Goal: Check status: Check status

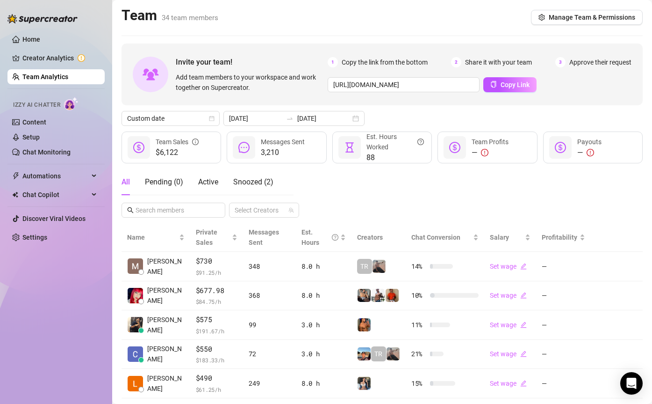
scroll to position [184, 0]
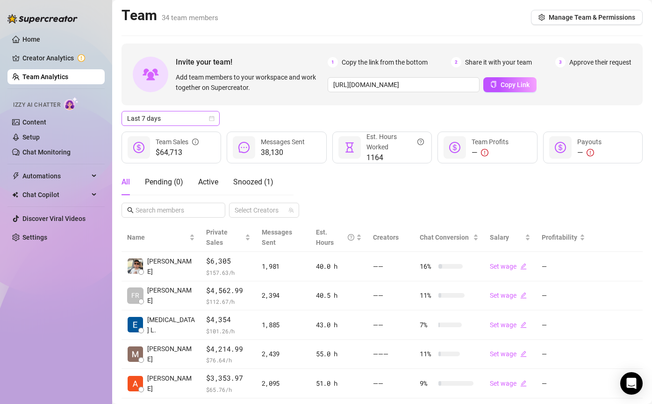
click at [174, 119] on span "Last 7 days" at bounding box center [170, 118] width 87 height 14
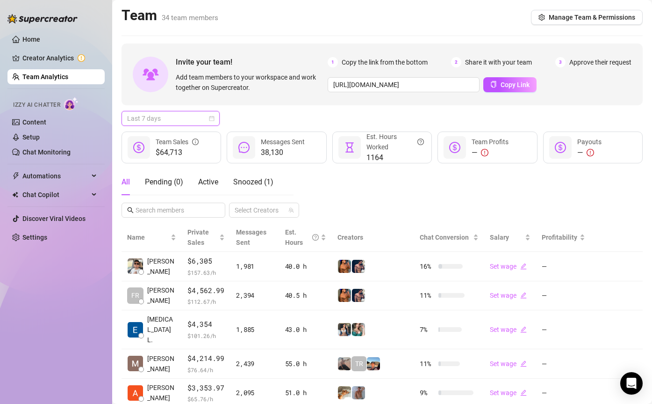
click at [174, 116] on span "Last 7 days" at bounding box center [170, 118] width 87 height 14
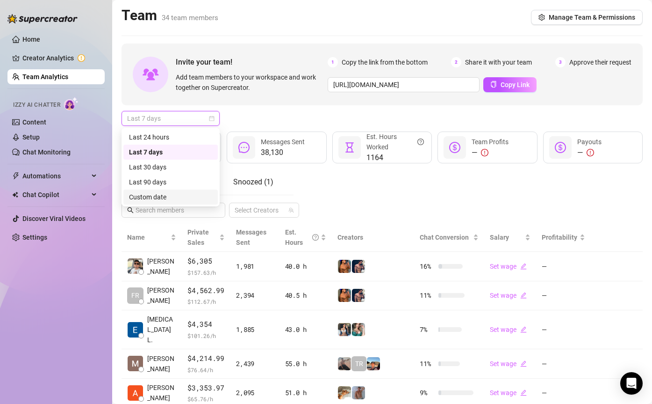
click at [141, 195] on div "Custom date" at bounding box center [170, 197] width 83 height 10
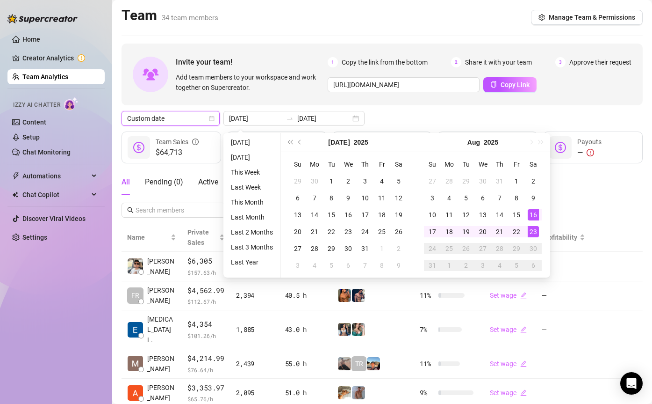
type input "[DATE]"
click at [529, 228] on div "23" at bounding box center [533, 231] width 11 height 11
click at [529, 232] on div "Salary" at bounding box center [510, 237] width 41 height 10
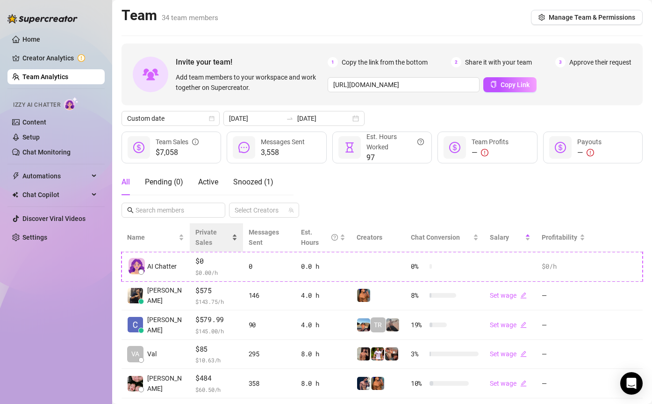
click at [231, 234] on div "Private Sales" at bounding box center [216, 237] width 42 height 21
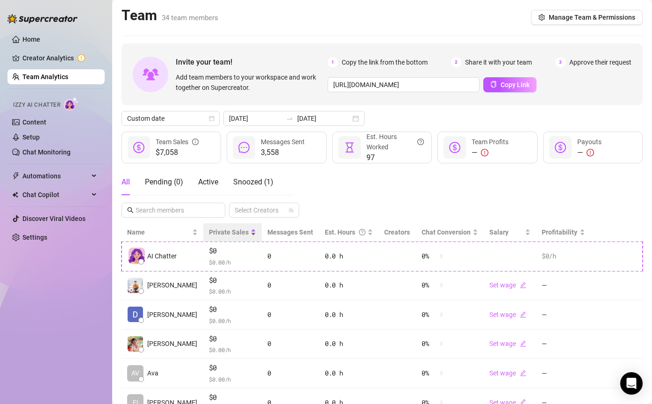
click at [239, 232] on div "Private Sales" at bounding box center [233, 232] width 48 height 10
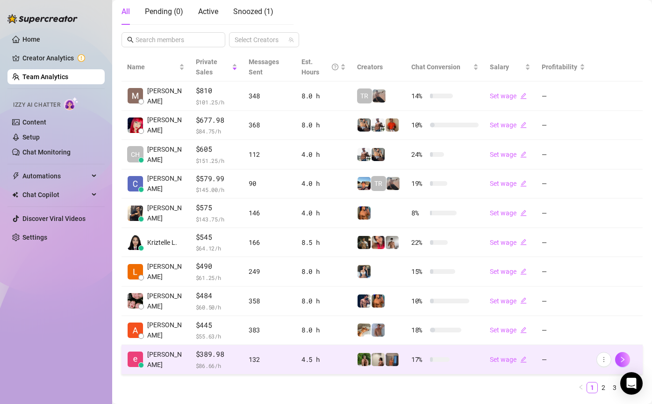
scroll to position [195, 0]
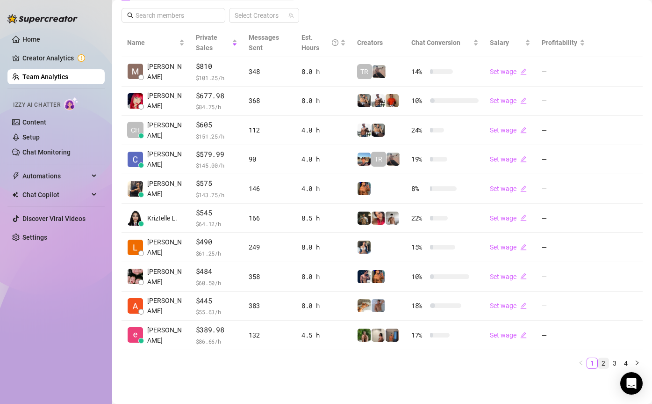
click at [605, 360] on link "2" at bounding box center [604, 363] width 10 height 10
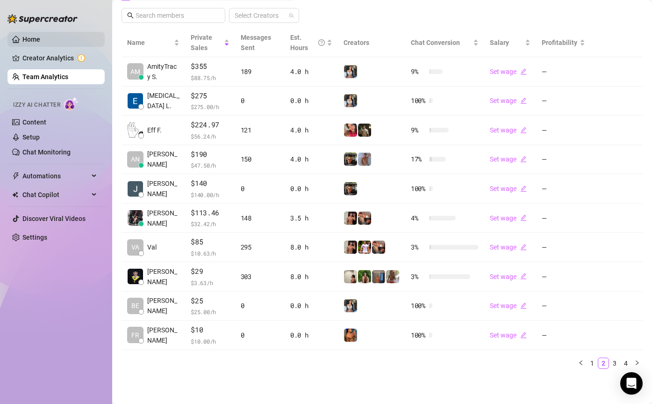
click at [33, 42] on link "Home" at bounding box center [31, 39] width 18 height 7
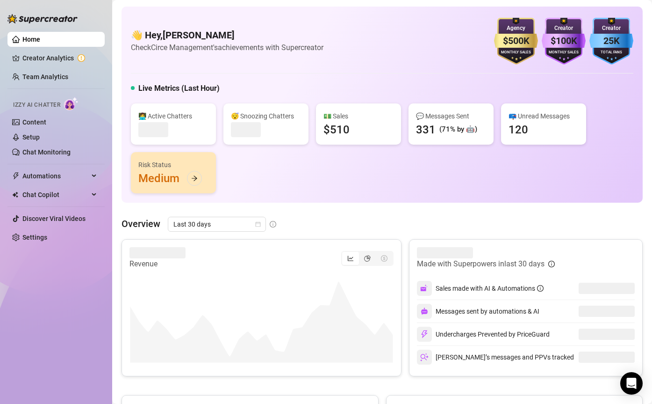
scroll to position [69, 0]
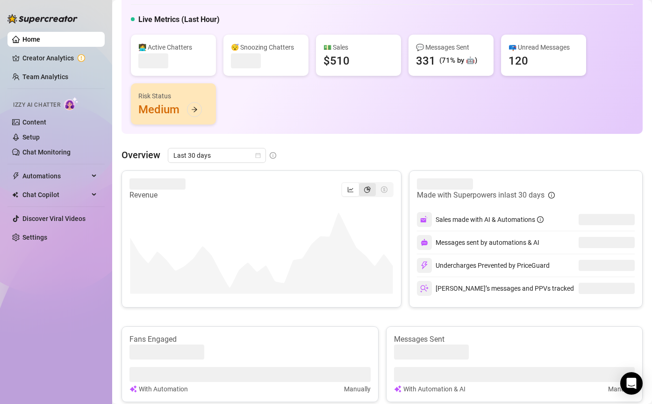
click at [367, 191] on icon "pie-chart" at bounding box center [367, 189] width 7 height 7
click at [362, 184] on input "segmented control" at bounding box center [362, 184] width 0 height 0
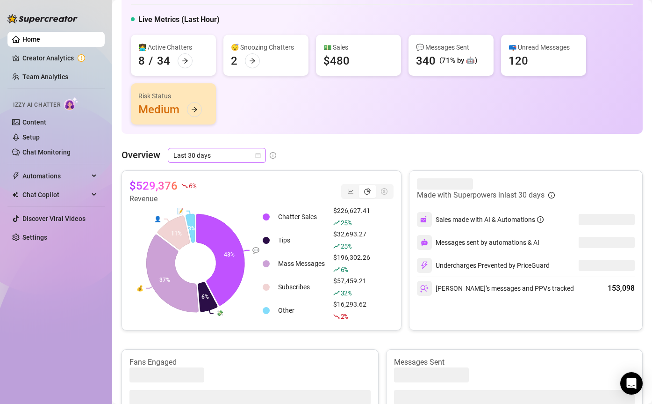
click at [236, 152] on span "Last 30 days" at bounding box center [217, 155] width 87 height 14
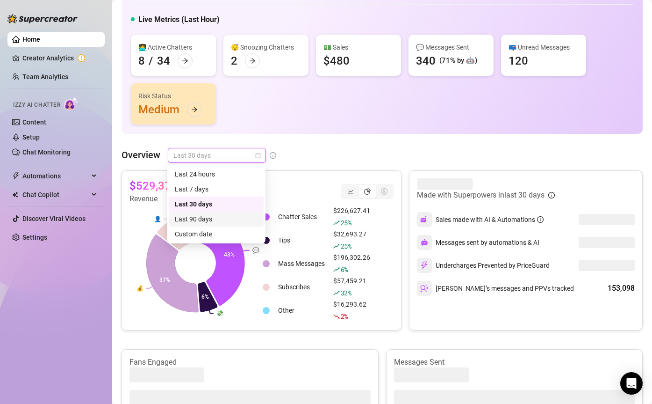
click at [199, 231] on div "Custom date" at bounding box center [216, 234] width 83 height 10
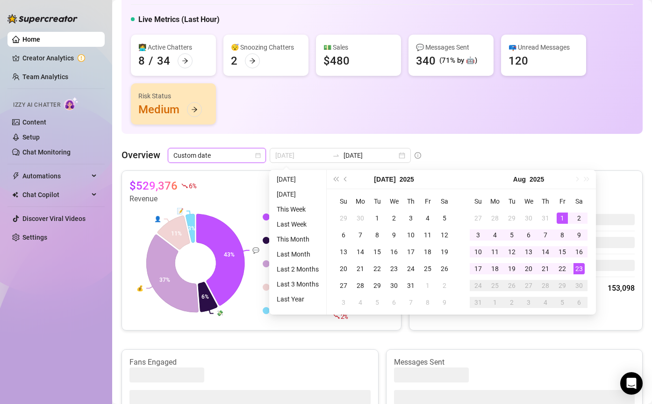
type input "2025-08-01"
click at [561, 213] on div "1" at bounding box center [562, 217] width 11 height 11
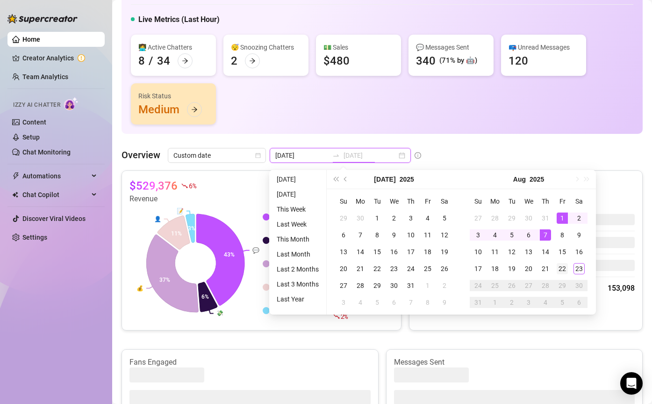
type input "2025-08-22"
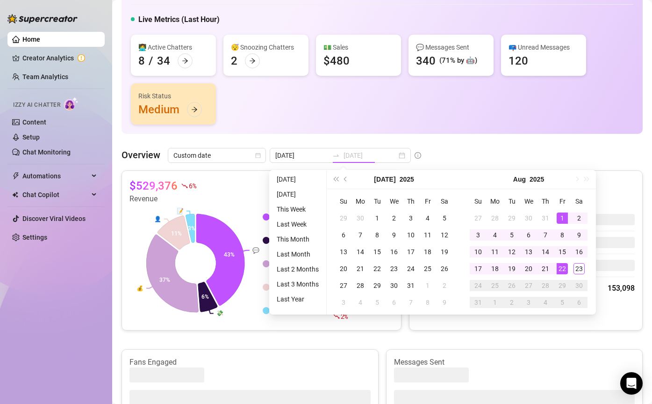
click at [561, 268] on div "22" at bounding box center [562, 268] width 11 height 11
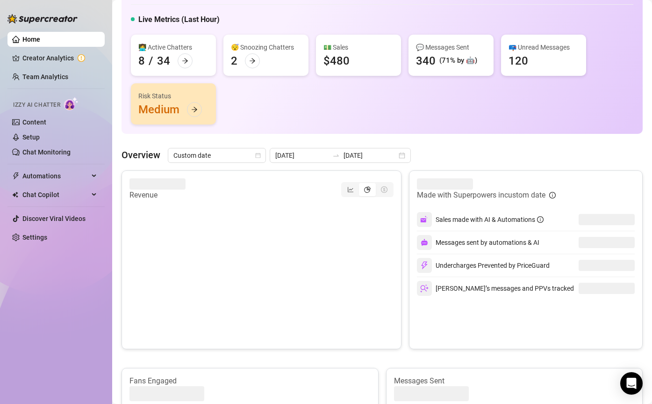
click at [638, 247] on div "Made with Superpowers in custom date Sales made with AI & Automations Messages …" at bounding box center [526, 259] width 234 height 179
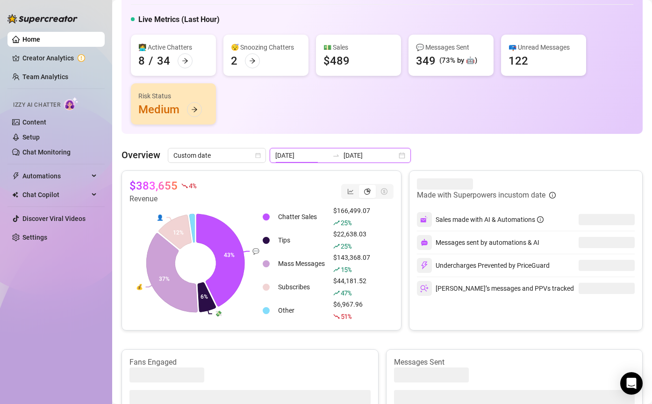
click at [300, 155] on input "2025-08-01" at bounding box center [301, 155] width 53 height 10
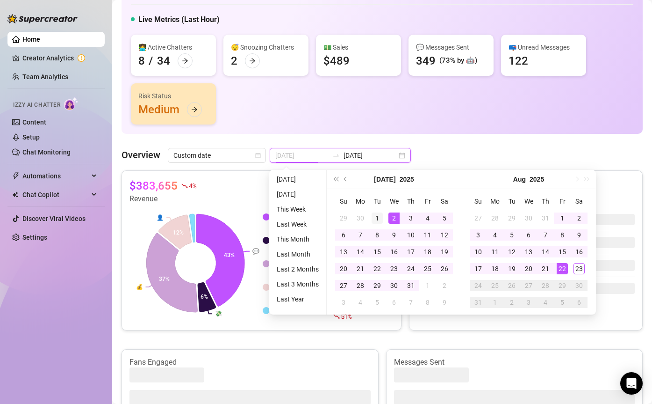
type input "2025-07-01"
click at [373, 214] on div "1" at bounding box center [377, 217] width 11 height 11
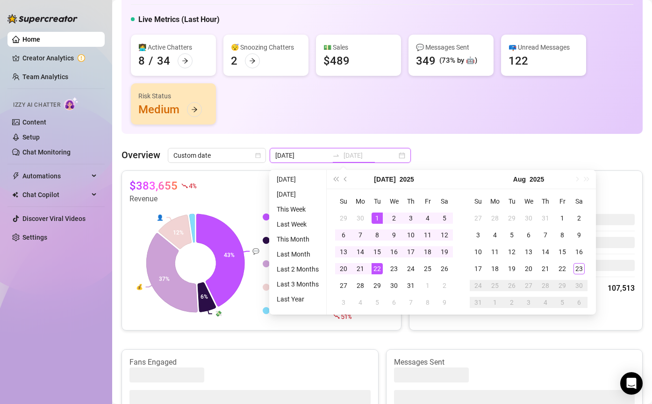
type input "2025-07-22"
click at [378, 265] on div "22" at bounding box center [377, 268] width 11 height 11
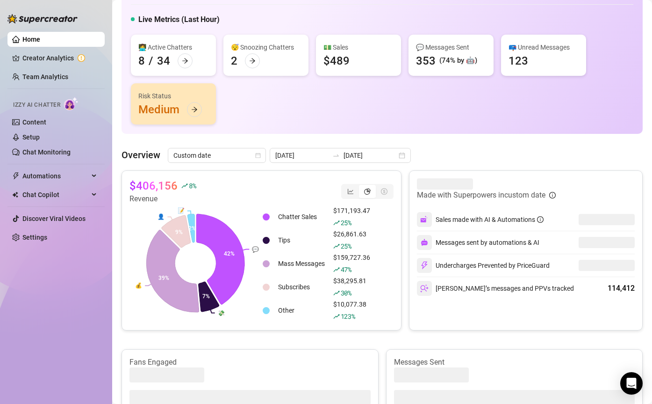
click at [292, 177] on div "$406,156 8 % Revenue 💬 💸 💰 👤 📝 42% 7% 39% 9% 2% Chatter Sales $171,193.47 25 % …" at bounding box center [262, 250] width 280 height 160
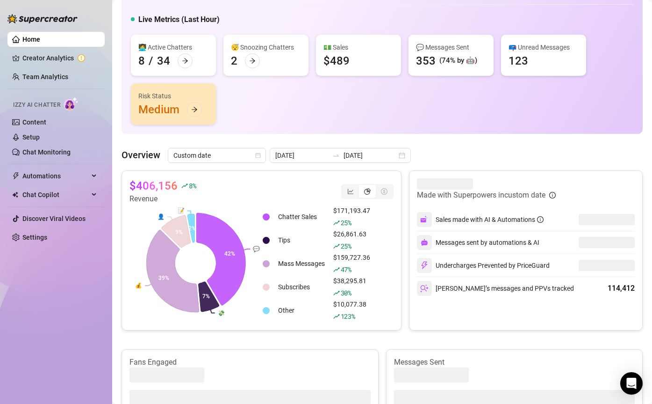
click at [231, 354] on div "Fans Engaged With Automation Manually" at bounding box center [250, 387] width 257 height 76
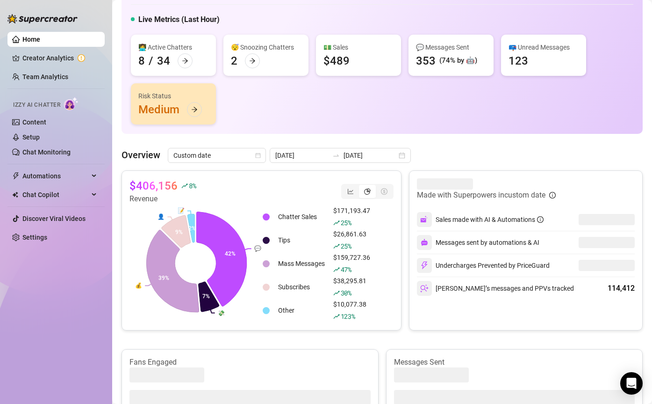
click at [231, 345] on div "$406,156 8 % Revenue 💬 💸 💰 👤 📝 42% 7% 39% 9% 2% Chatter Sales $171,193.47 25 % …" at bounding box center [382, 383] width 521 height 426
